Goal: Information Seeking & Learning: Learn about a topic

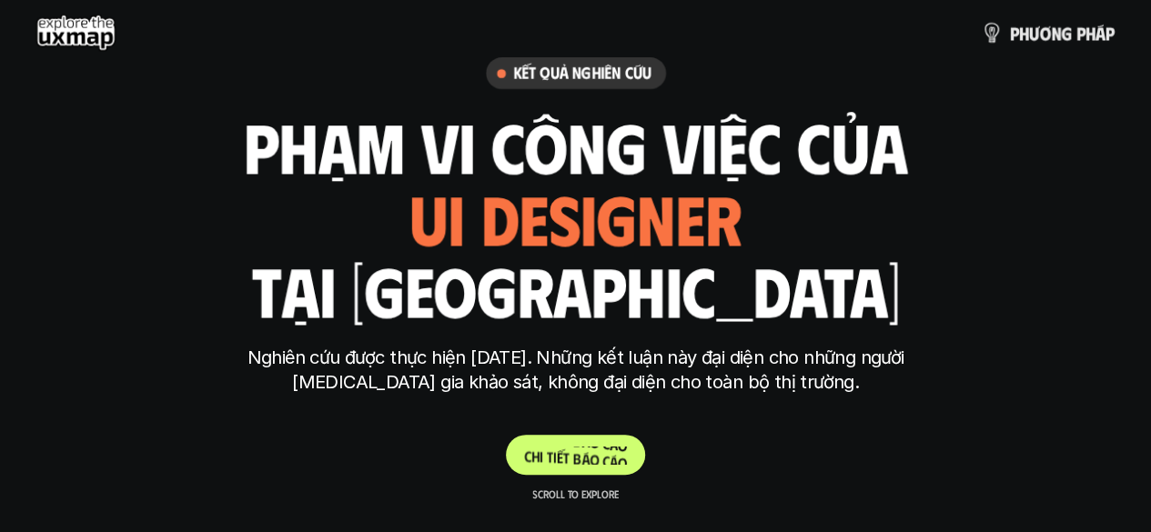
click at [593, 447] on span "o" at bounding box center [593, 441] width 9 height 17
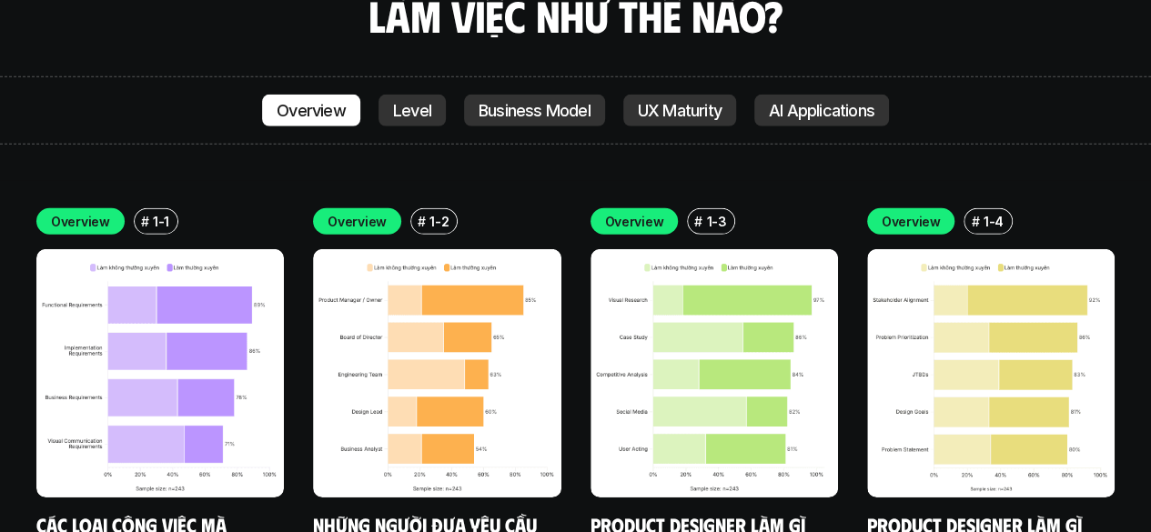
scroll to position [6165, 0]
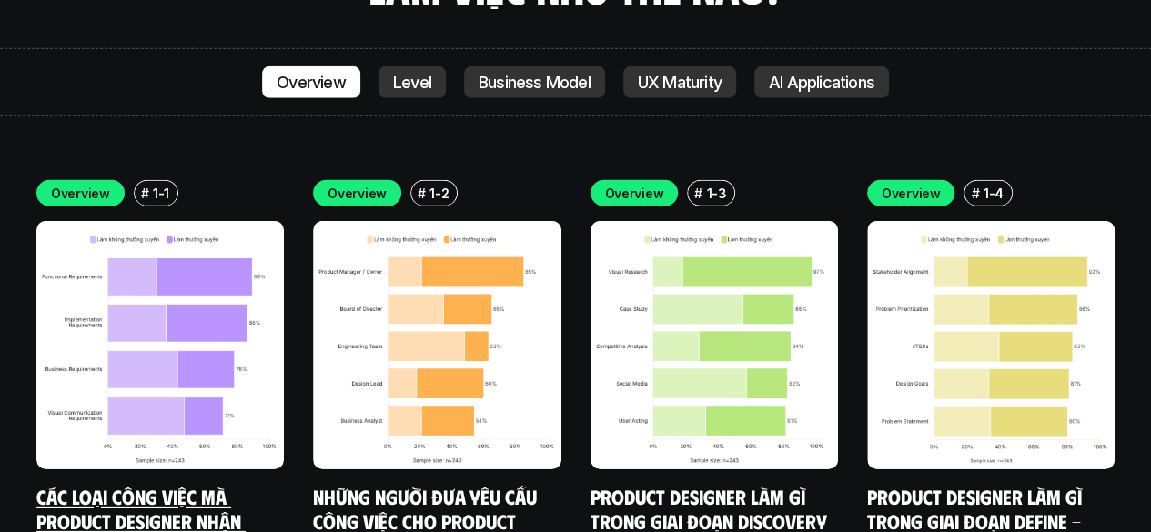
click at [156, 228] on img at bounding box center [159, 344] width 247 height 247
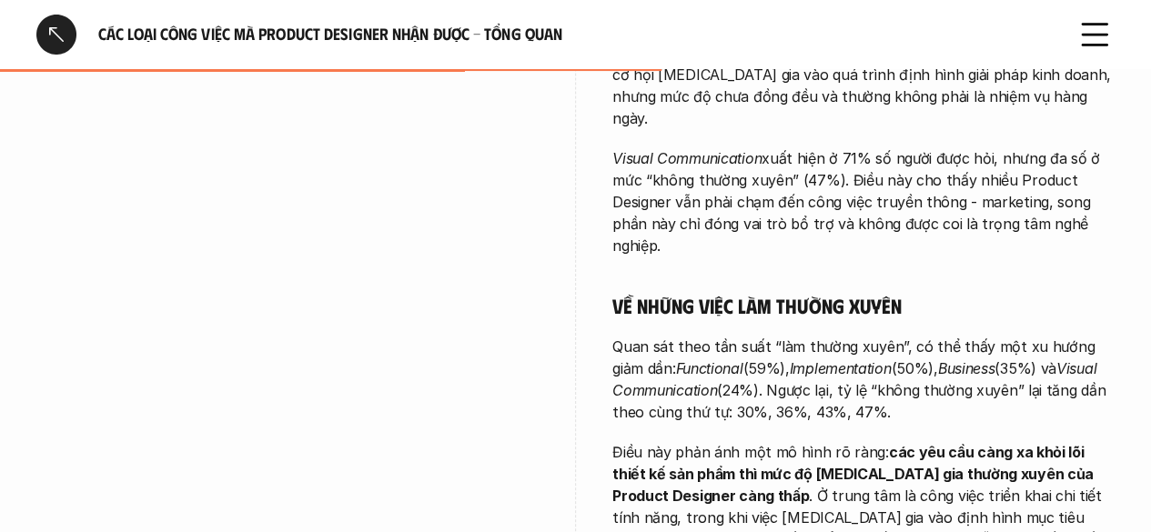
scroll to position [1001, 0]
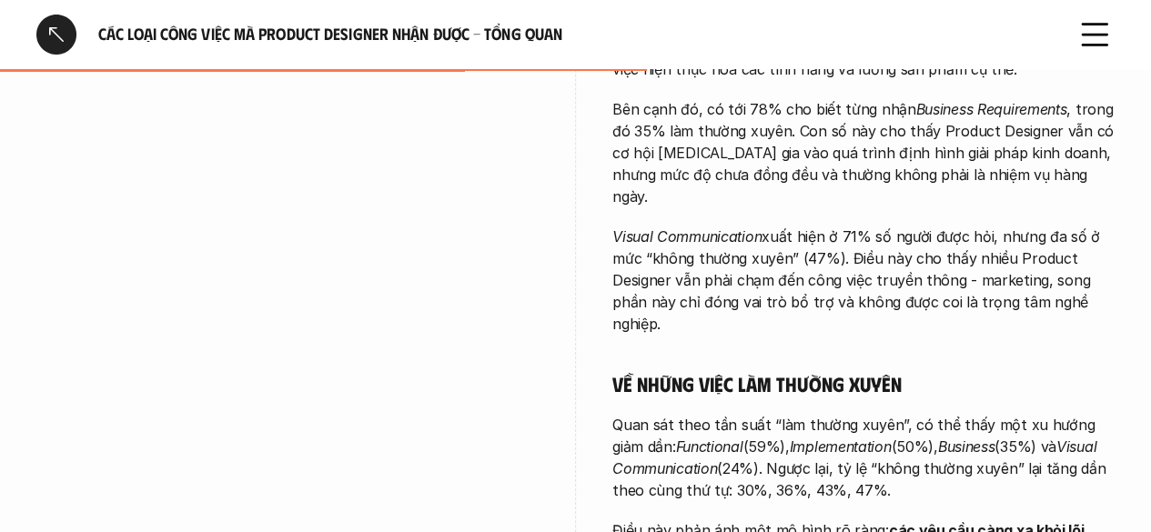
click at [62, 41] on div at bounding box center [56, 35] width 40 height 40
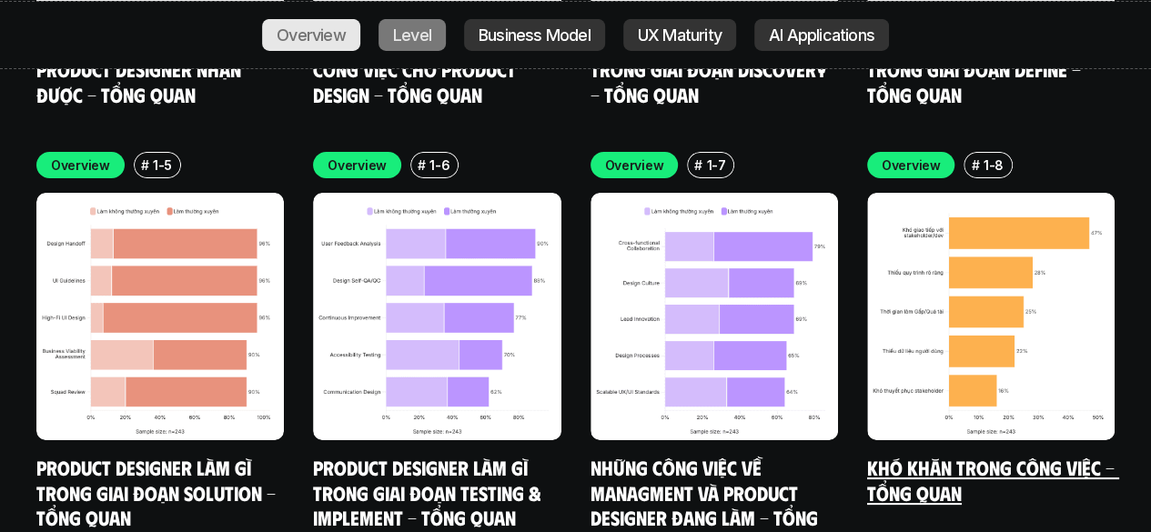
scroll to position [6614, 0]
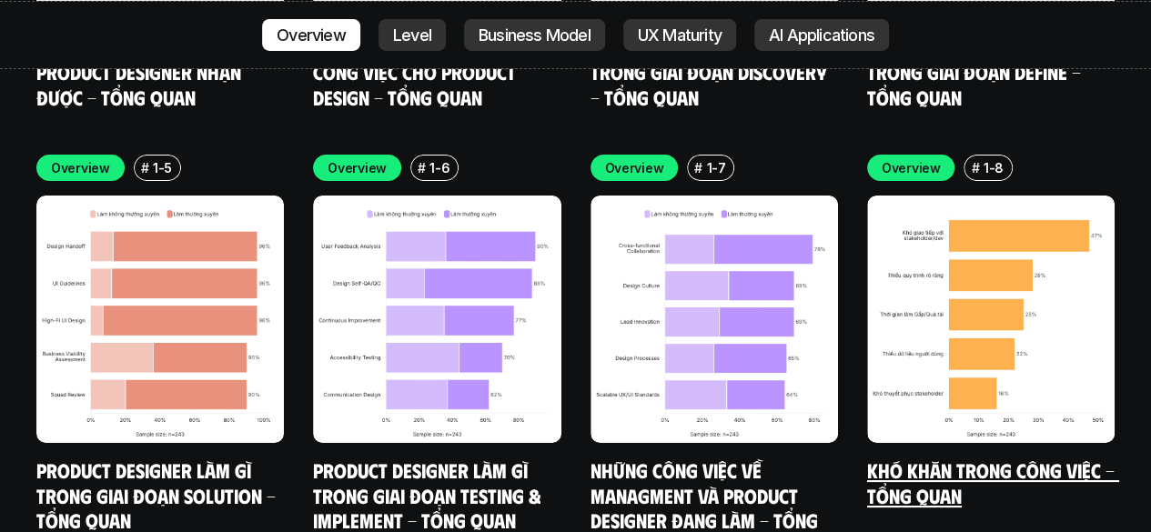
click at [984, 197] on img at bounding box center [990, 319] width 247 height 247
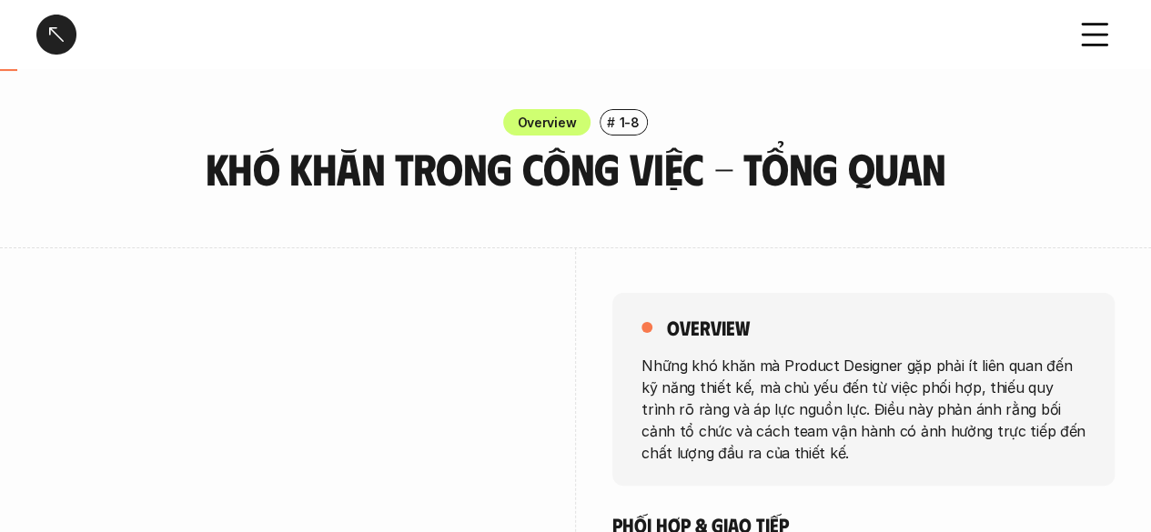
click at [790, 61] on div "Khó khăn trong công việc - Tổng quan" at bounding box center [575, 34] width 1151 height 69
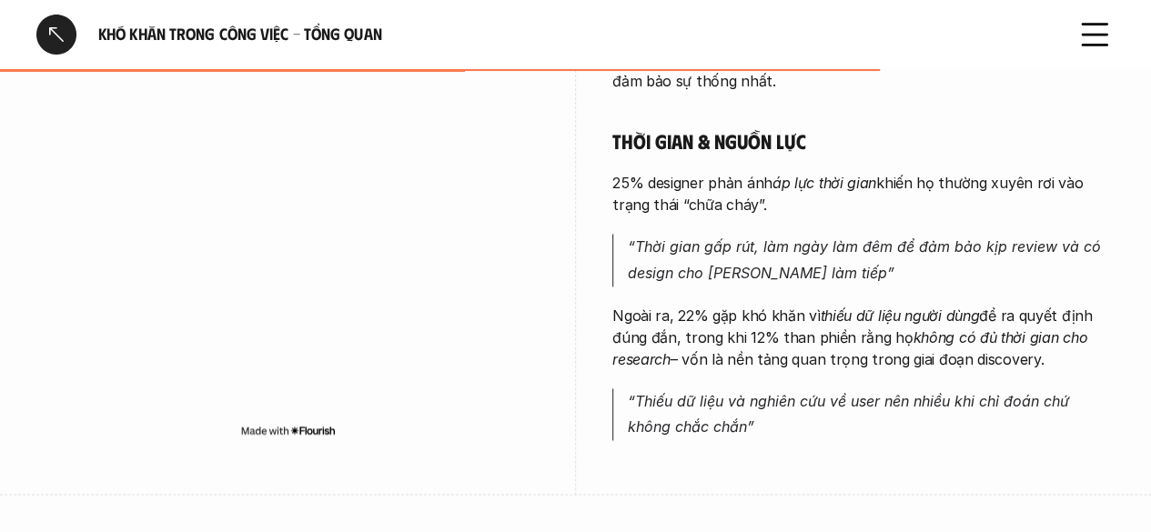
scroll to position [1455, 0]
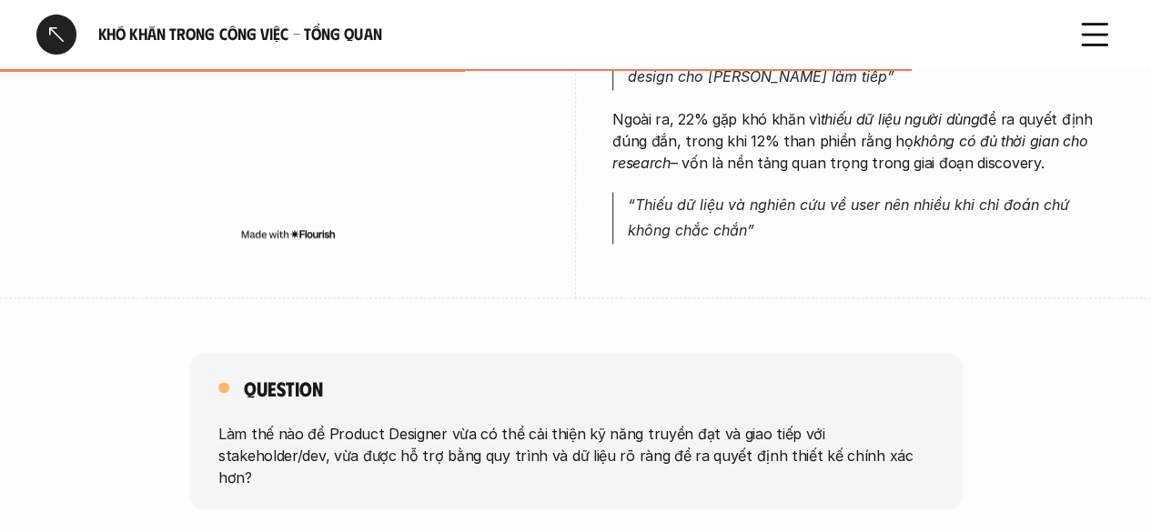
click at [44, 33] on div at bounding box center [56, 35] width 40 height 40
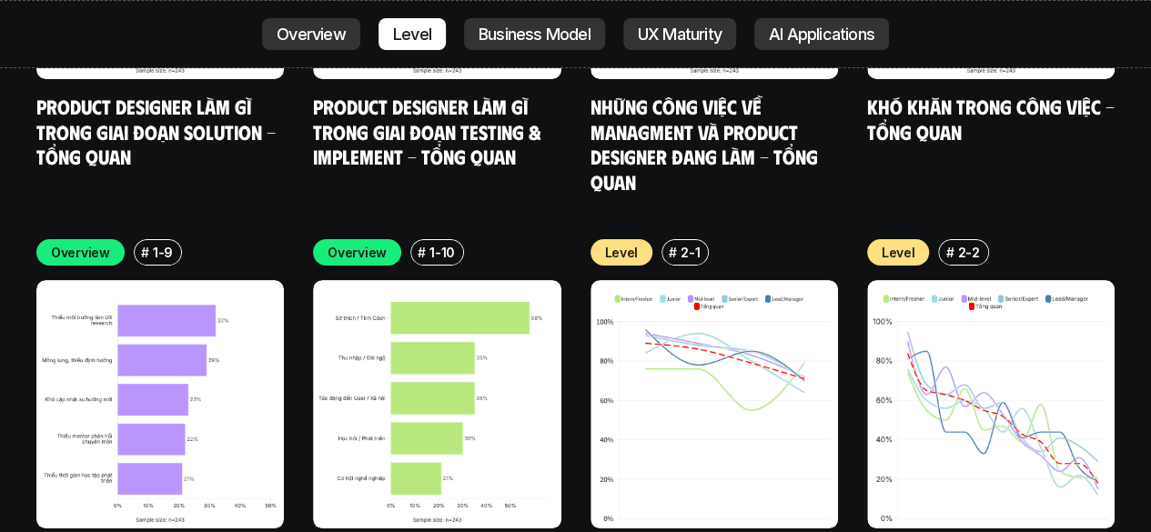
scroll to position [7069, 0]
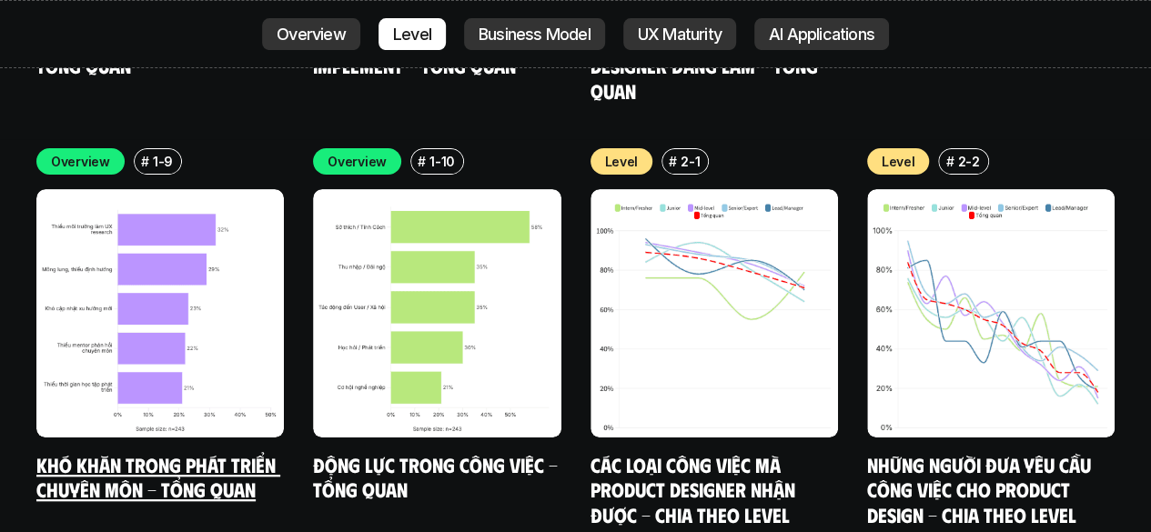
click at [136, 262] on img at bounding box center [159, 312] width 247 height 247
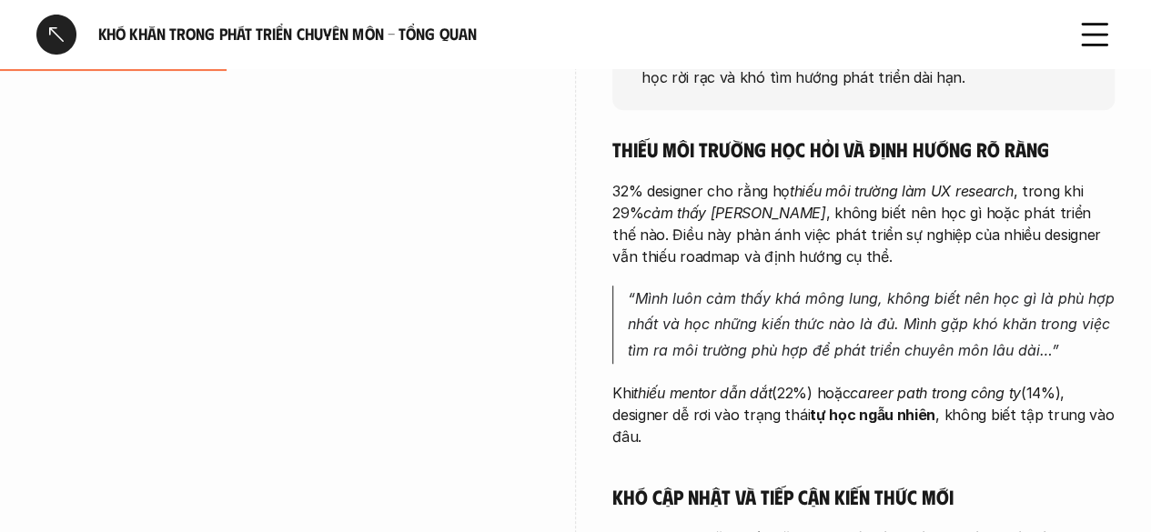
scroll to position [455, 0]
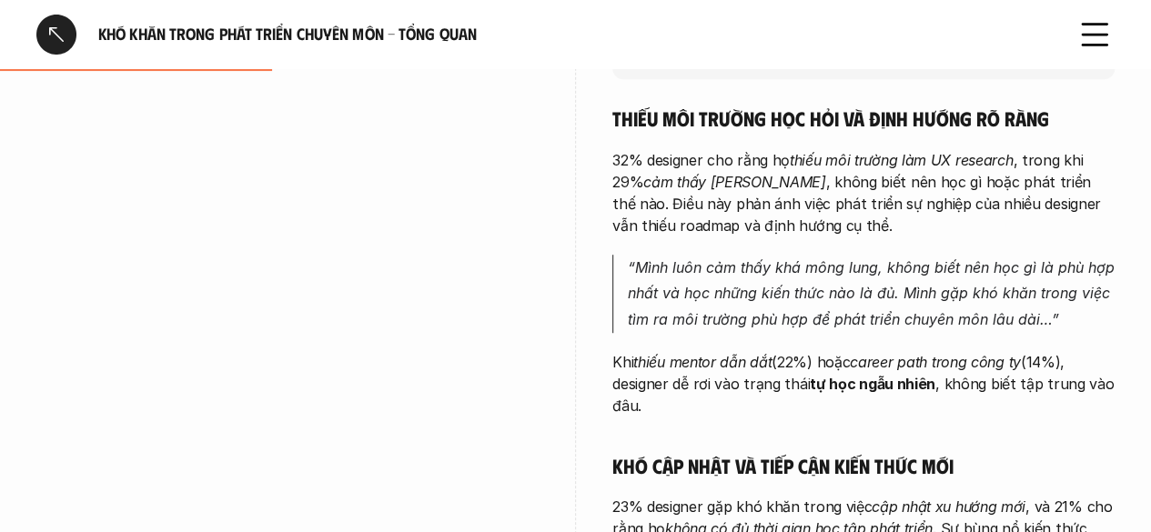
click at [50, 35] on div at bounding box center [56, 35] width 40 height 40
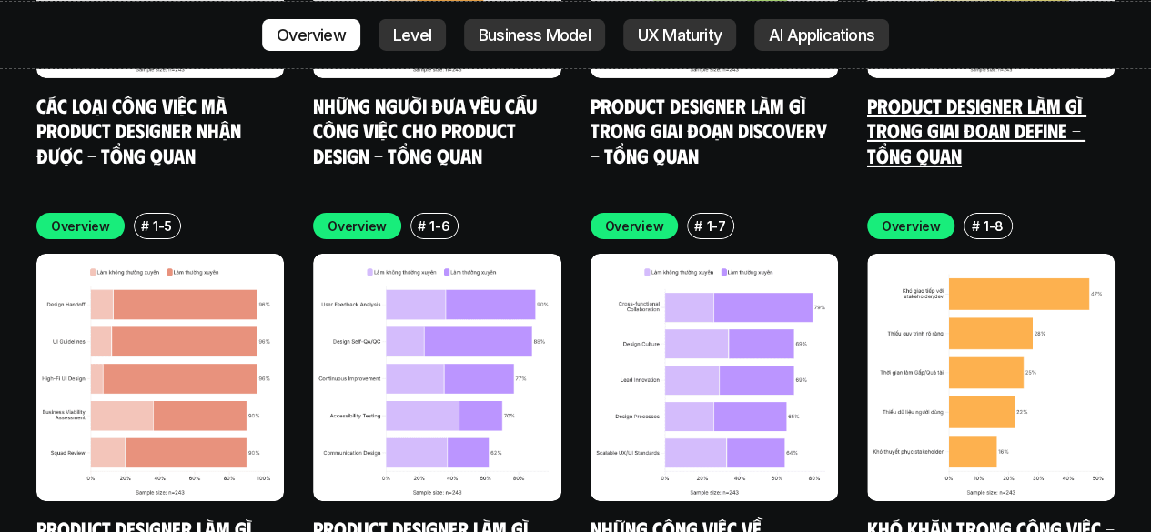
scroll to position [6614, 0]
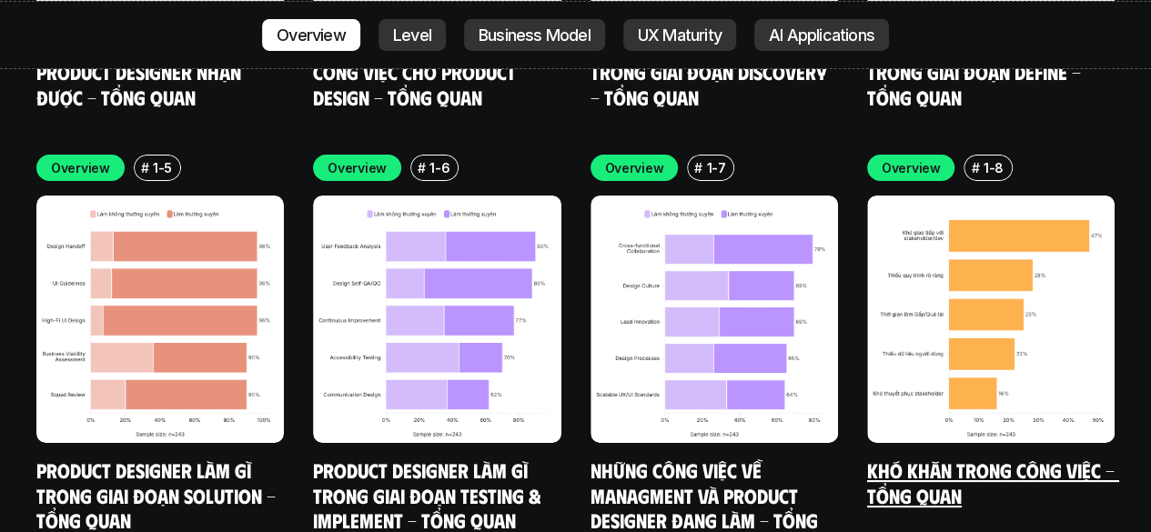
click at [1021, 196] on img at bounding box center [990, 319] width 247 height 247
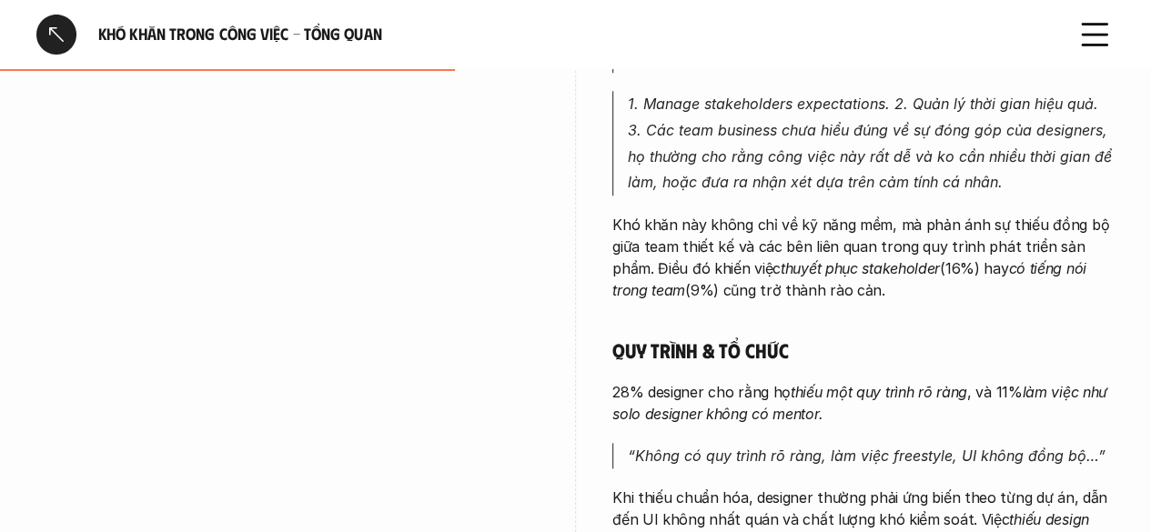
scroll to position [780, 0]
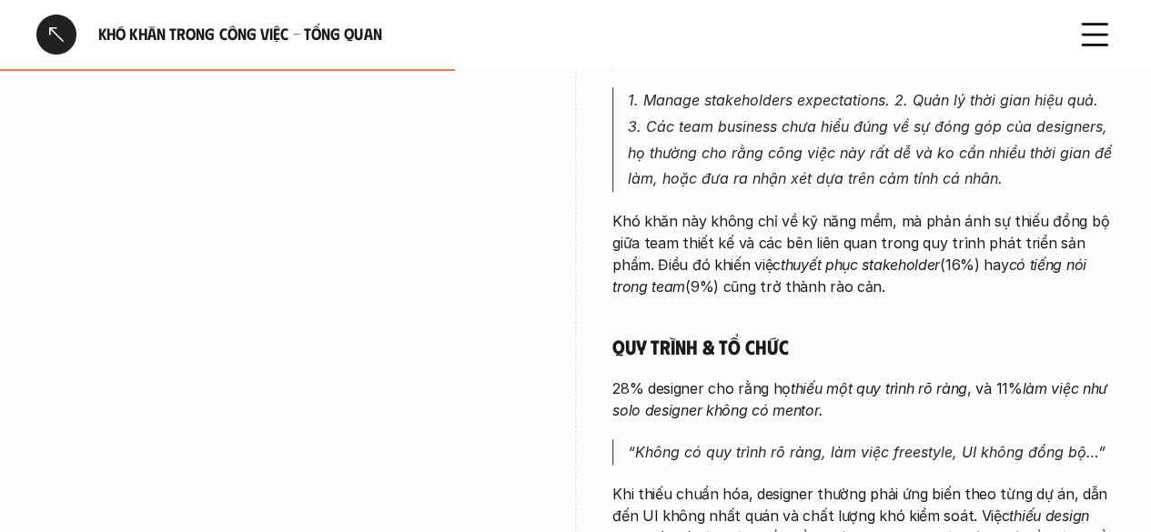
click at [52, 27] on div at bounding box center [56, 35] width 40 height 40
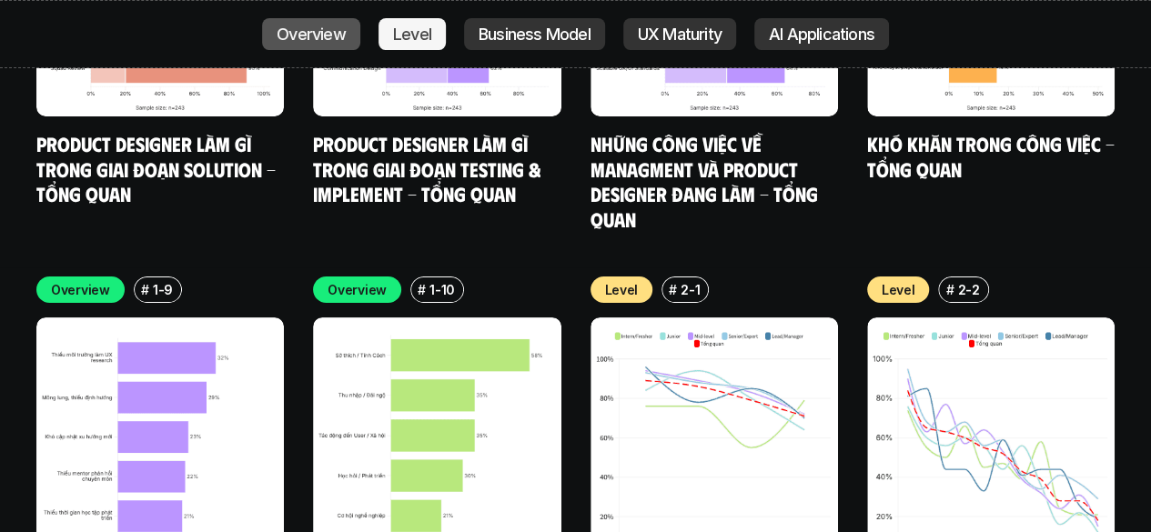
scroll to position [7069, 0]
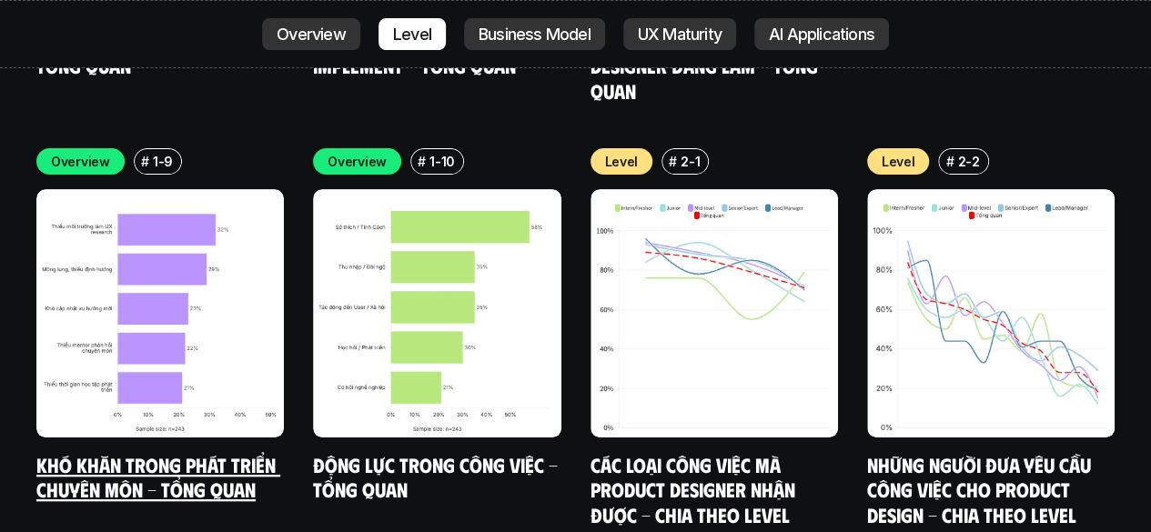
click at [238, 259] on img at bounding box center [159, 312] width 247 height 247
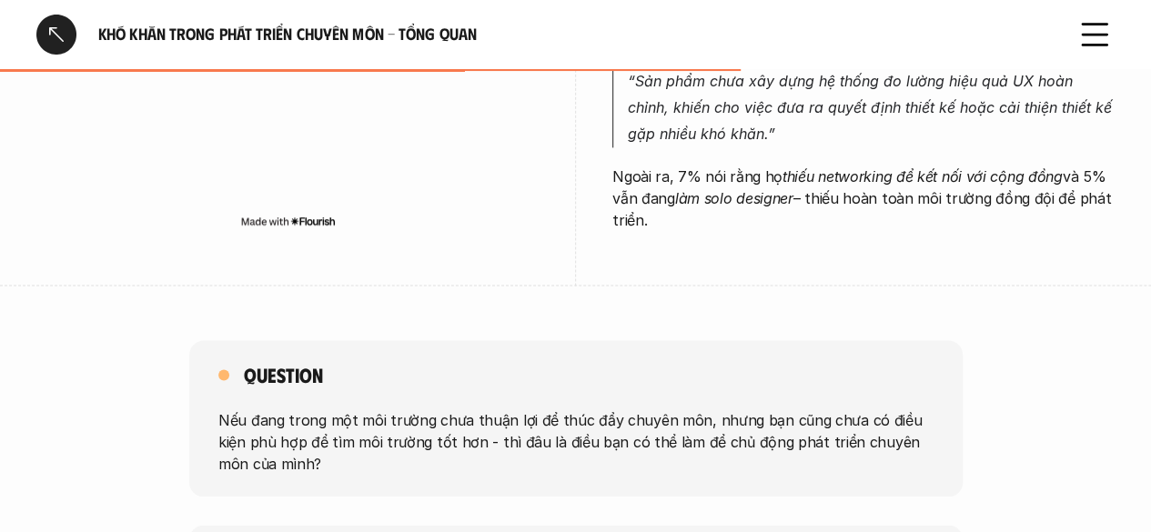
scroll to position [1001, 0]
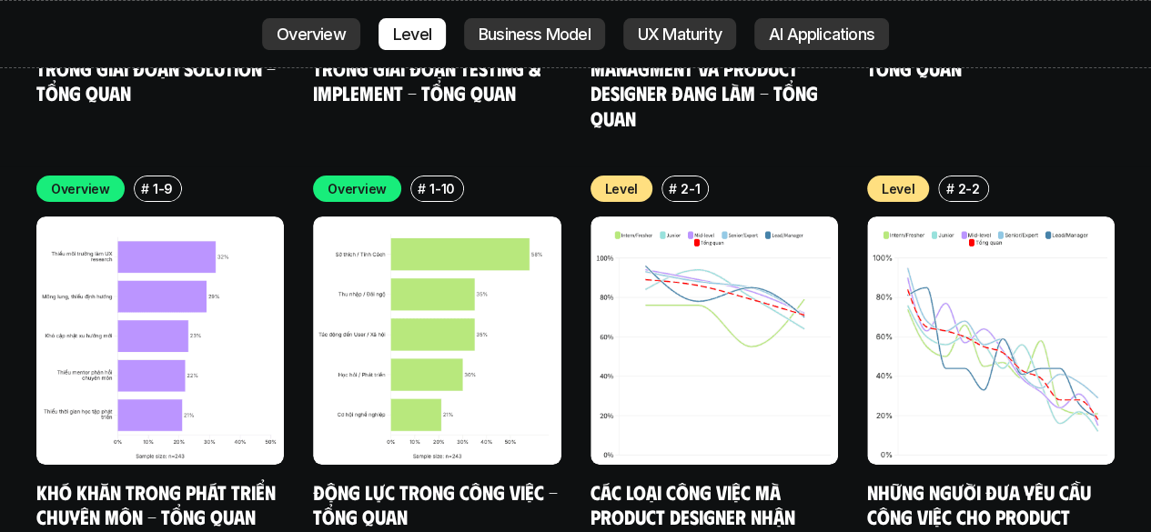
scroll to position [7069, 0]
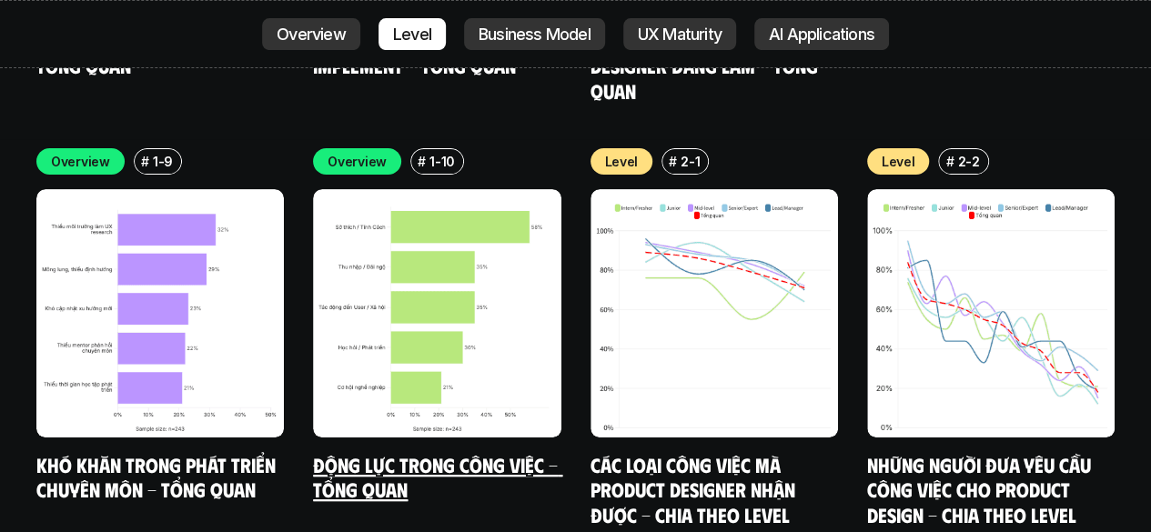
click at [465, 194] on img at bounding box center [436, 312] width 247 height 247
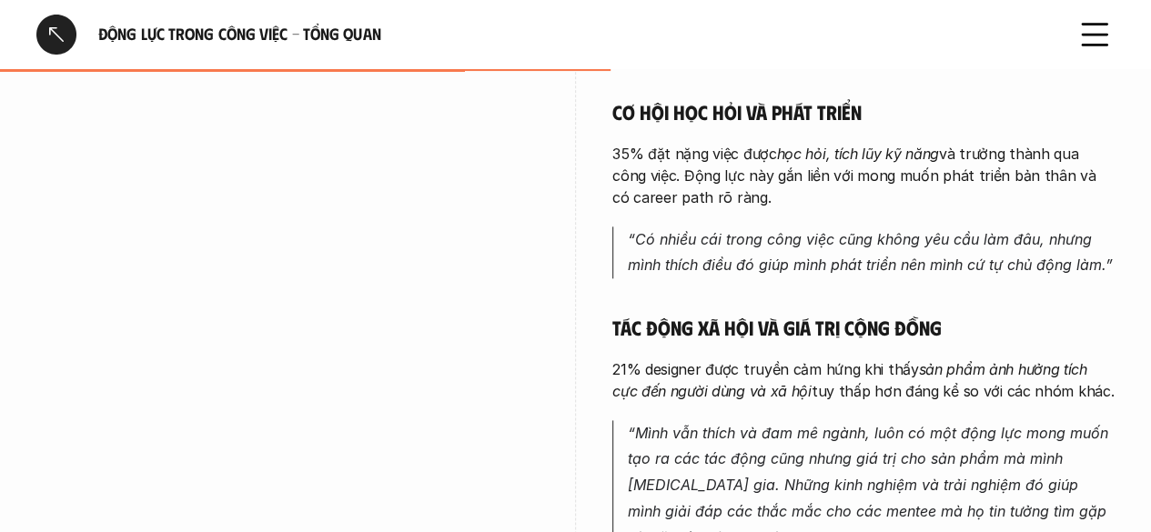
scroll to position [963, 0]
click at [718, 385] on em "sản phẩm ảnh hưởng tích cực đến người dùng và xã hội" at bounding box center [851, 379] width 478 height 40
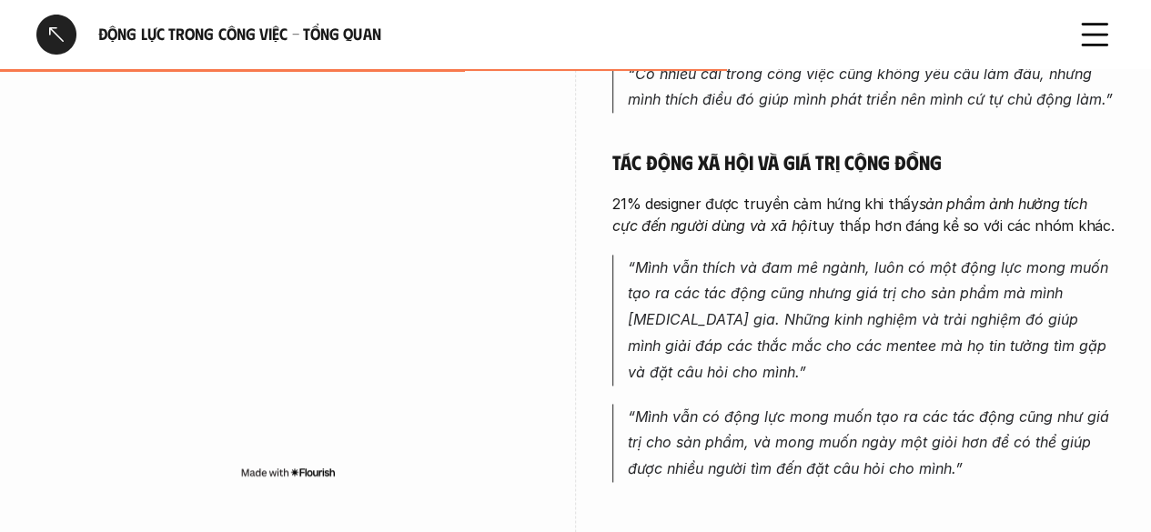
scroll to position [1125, 0]
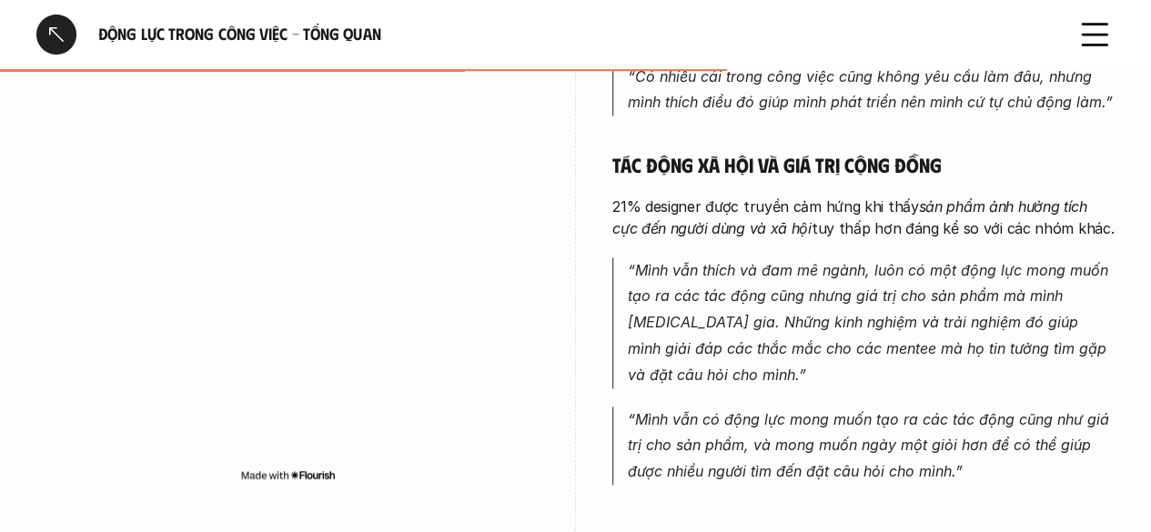
click at [38, 23] on div at bounding box center [56, 35] width 40 height 40
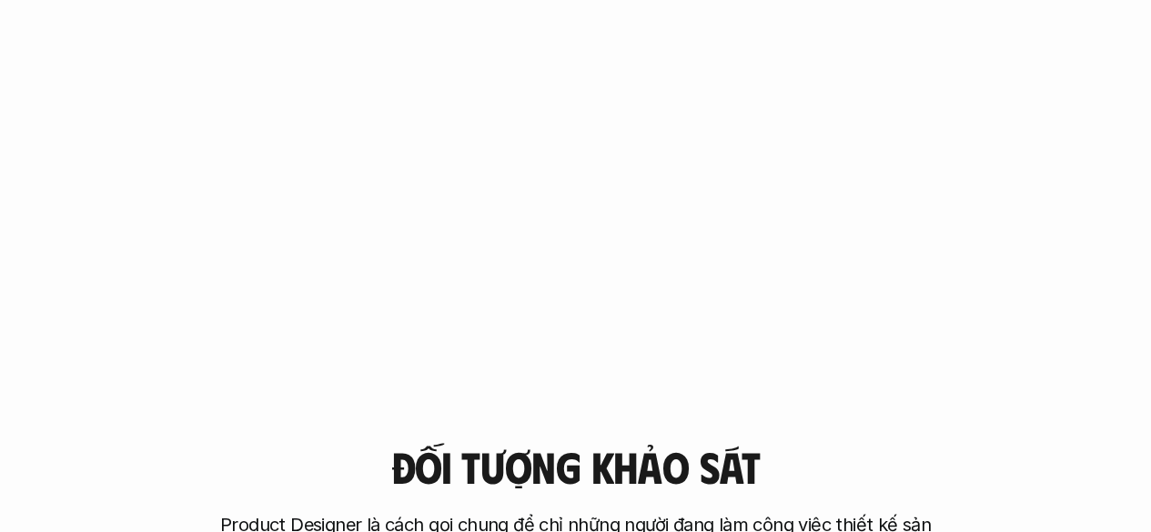
scroll to position [6160, 0]
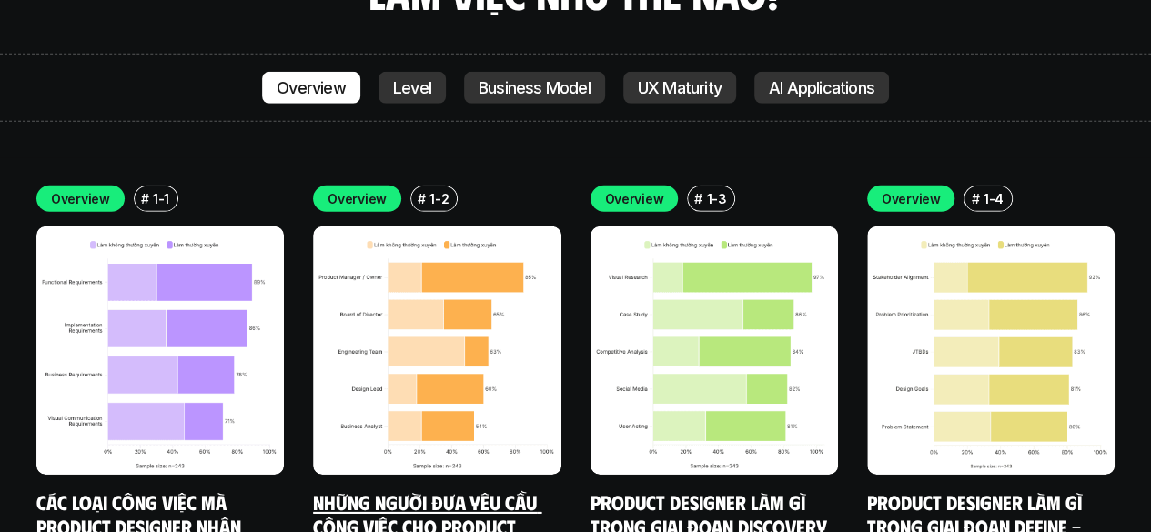
click at [435, 226] on img at bounding box center [436, 349] width 247 height 247
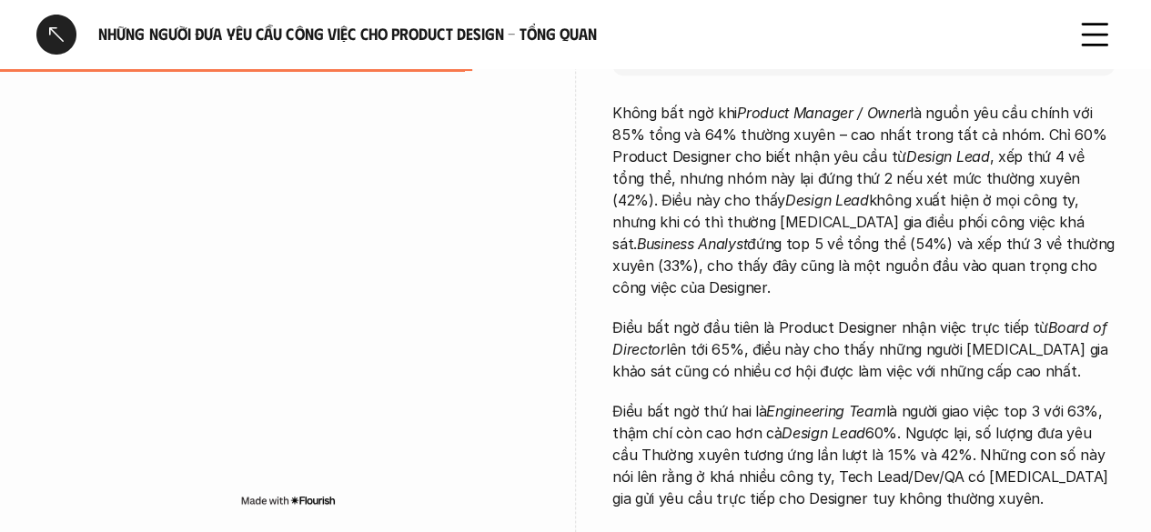
scroll to position [523, 0]
click at [73, 29] on div at bounding box center [56, 35] width 40 height 40
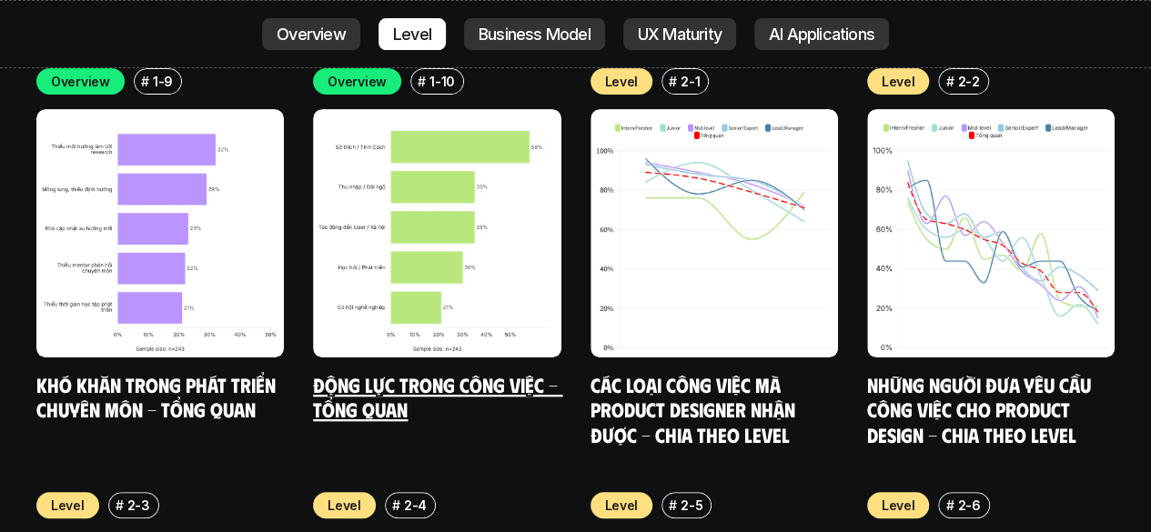
scroll to position [7149, 0]
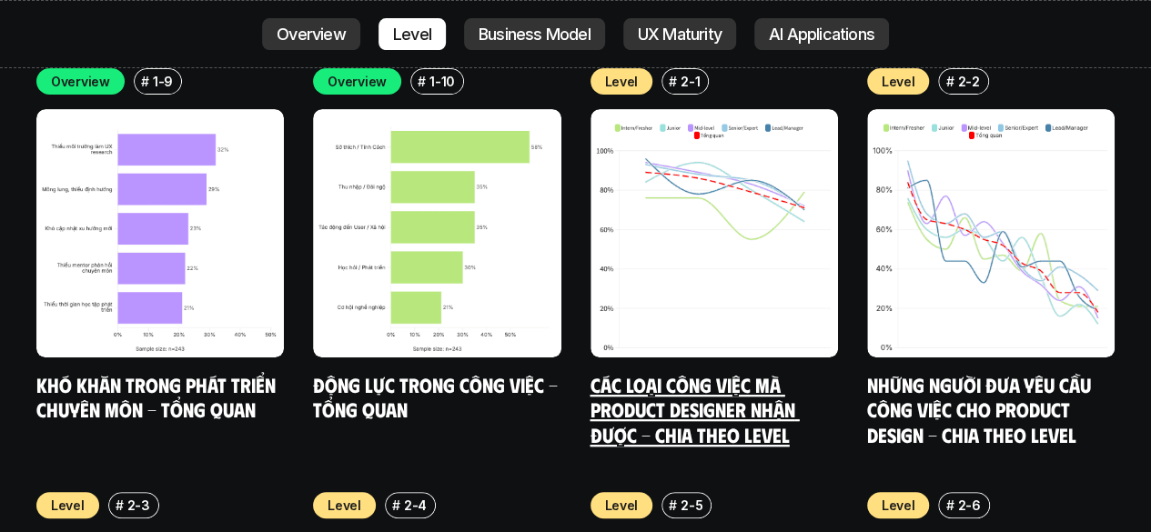
click at [729, 232] on img at bounding box center [713, 232] width 247 height 247
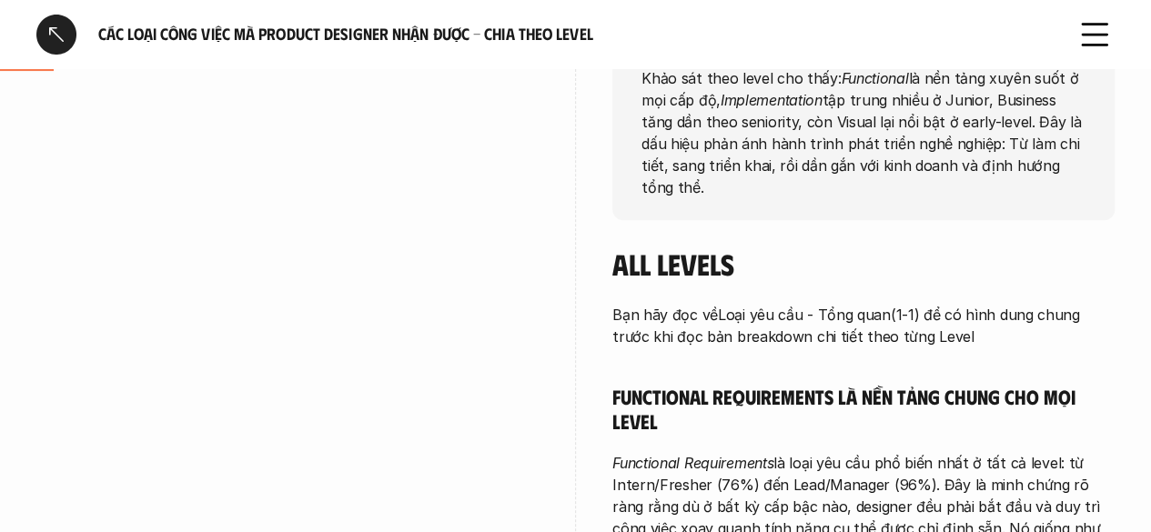
scroll to position [337, 0]
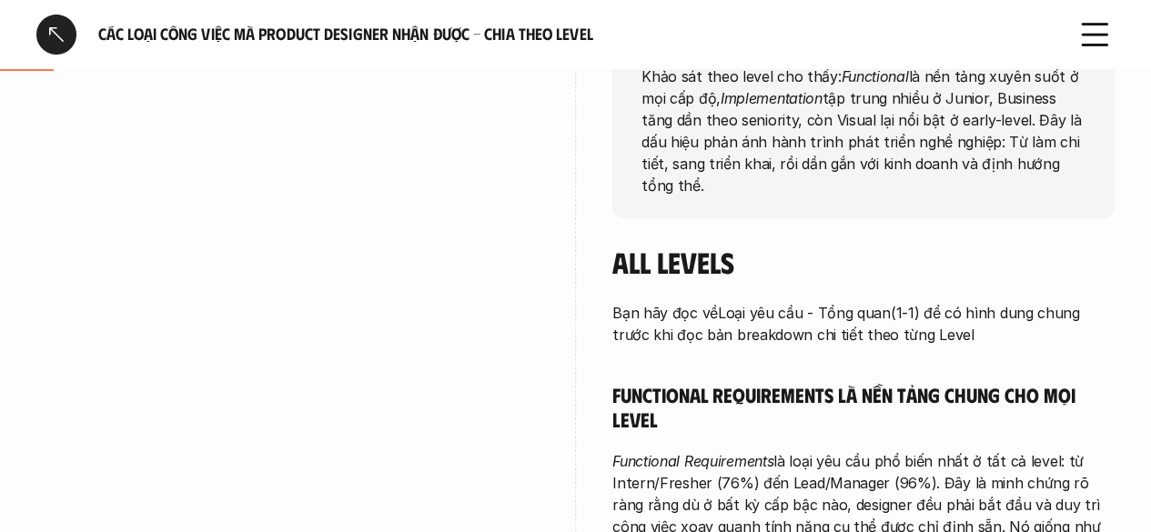
click at [60, 39] on div at bounding box center [56, 35] width 40 height 40
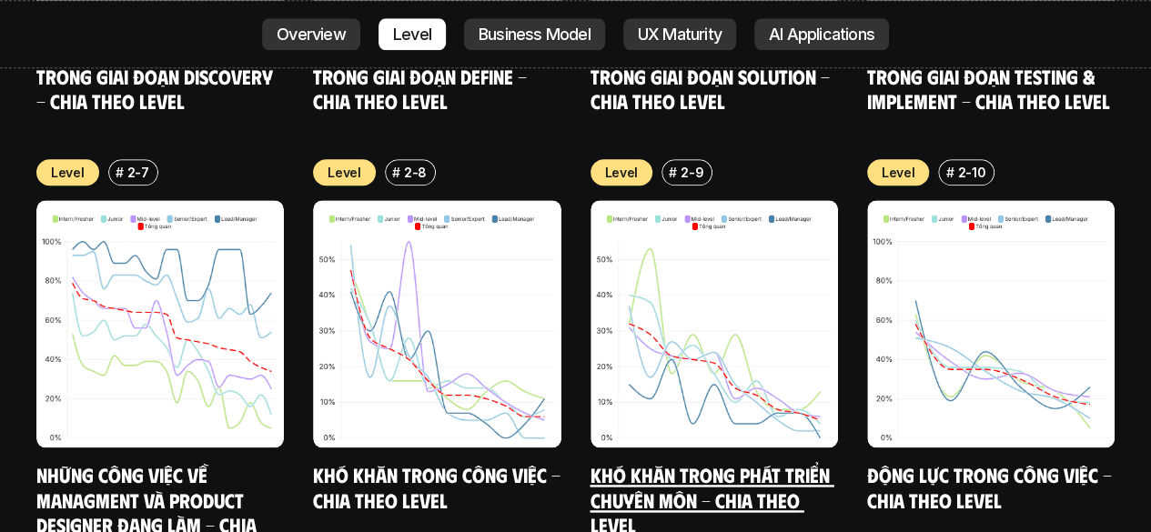
scroll to position [7904, 0]
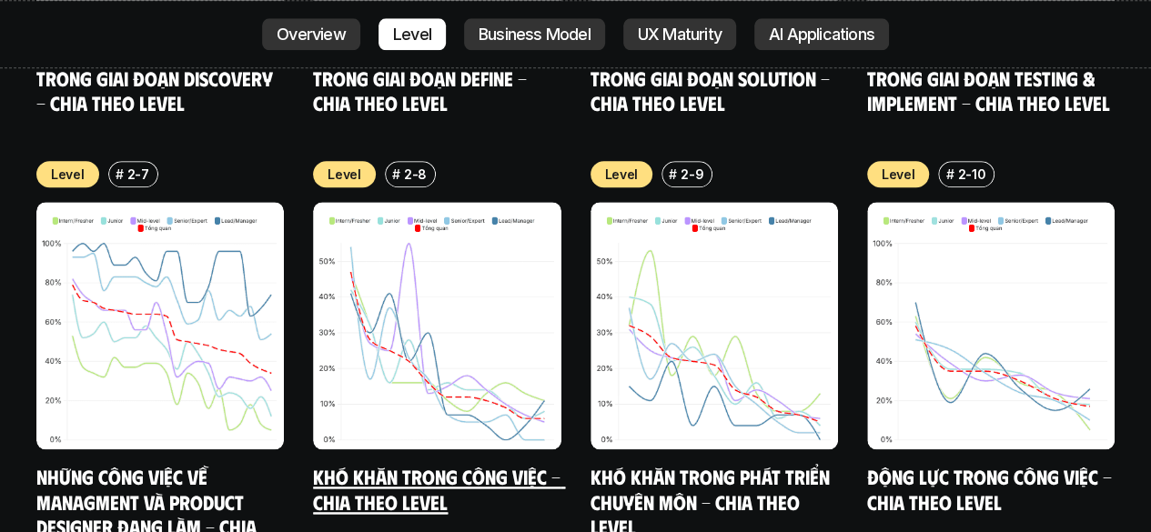
click at [462, 315] on img at bounding box center [436, 325] width 247 height 247
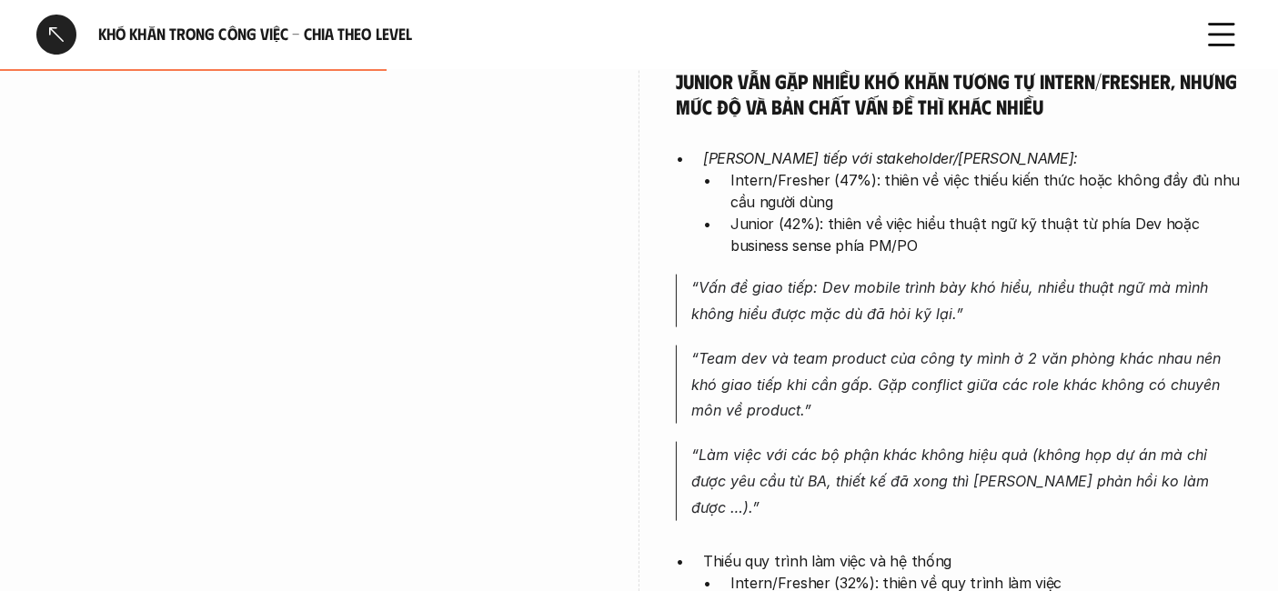
scroll to position [2331, 0]
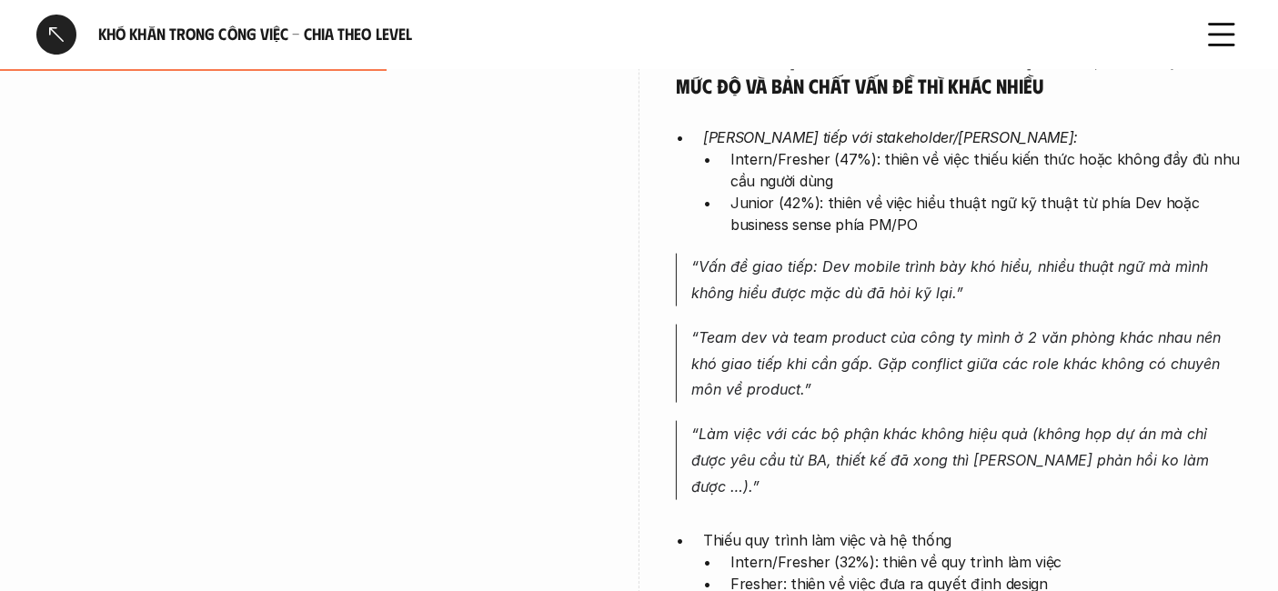
click at [636, 188] on div "[PERSON_NAME] vẫn gặp nhiều khó khăn tương tự Intern/Fresher, nhưng mức độ và b…" at bounding box center [638, 519] width 1205 height 1149
click at [46, 36] on div at bounding box center [56, 35] width 40 height 40
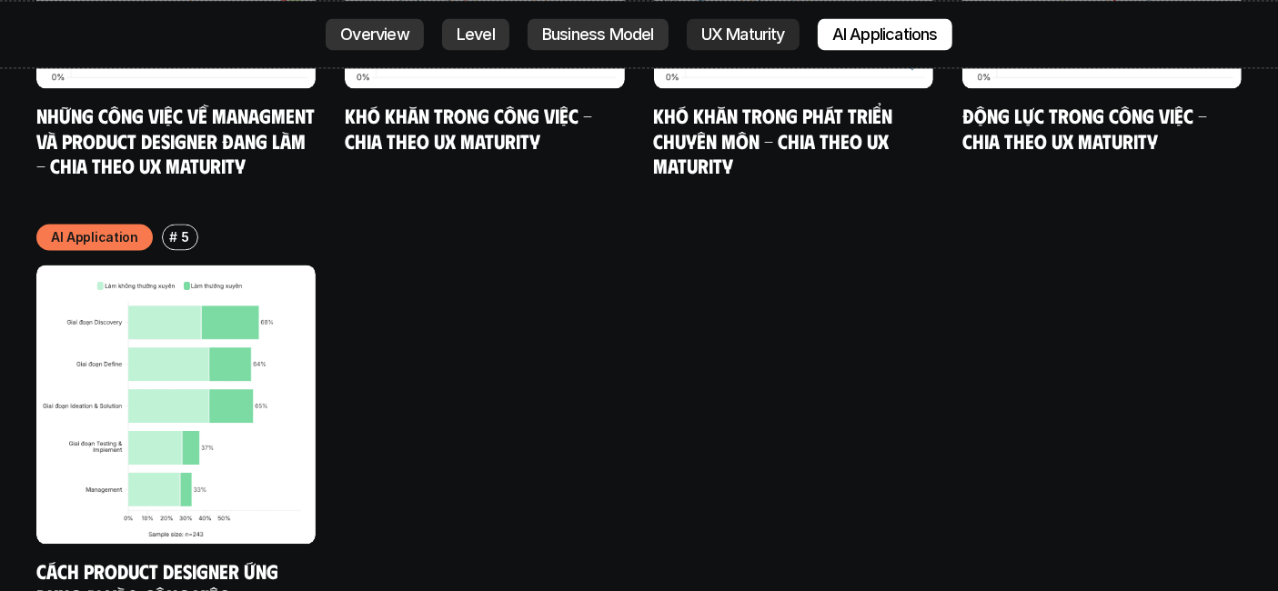
scroll to position [10764, 0]
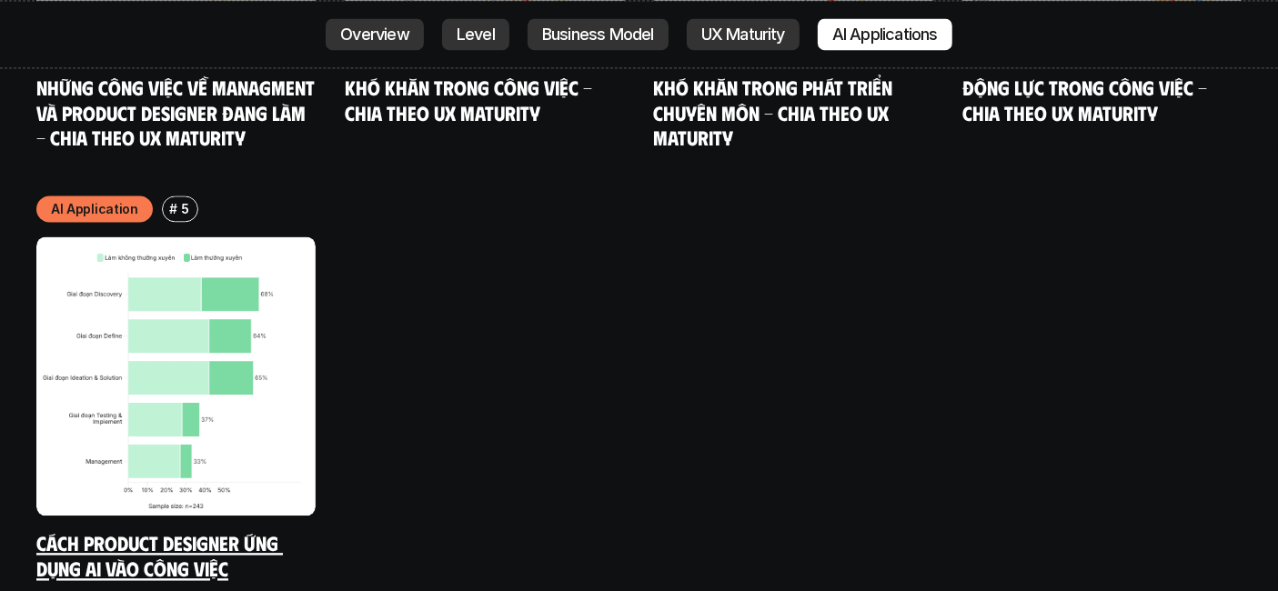
click at [205, 317] on img at bounding box center [175, 375] width 279 height 279
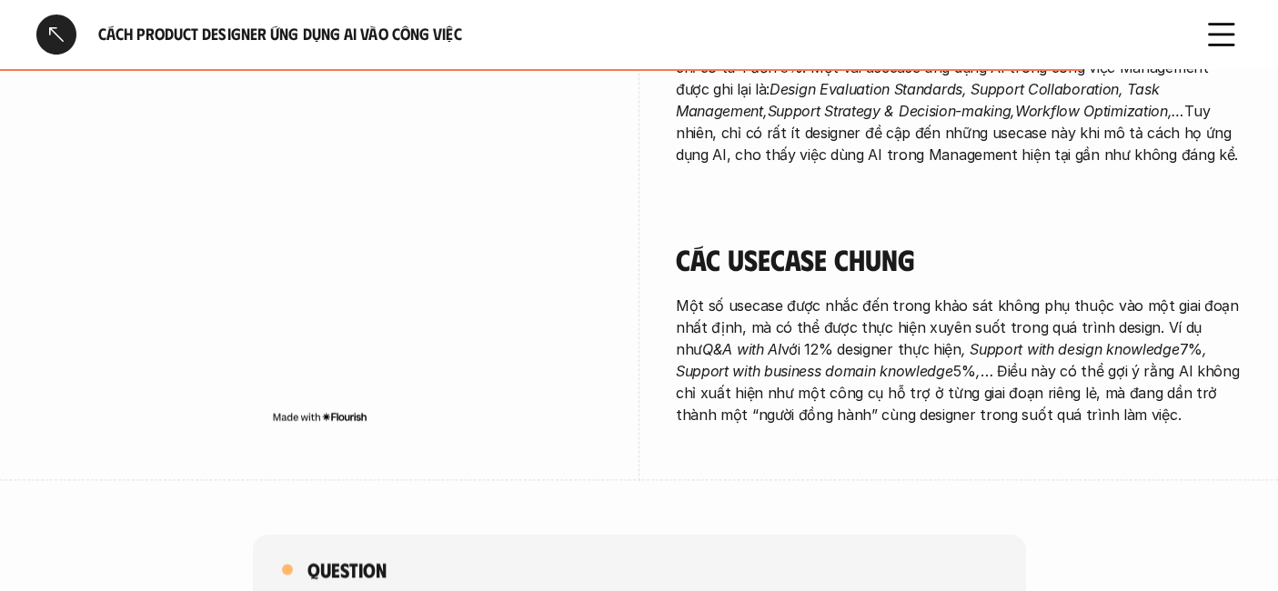
scroll to position [3074, 0]
